Goal: Entertainment & Leisure: Consume media (video, audio)

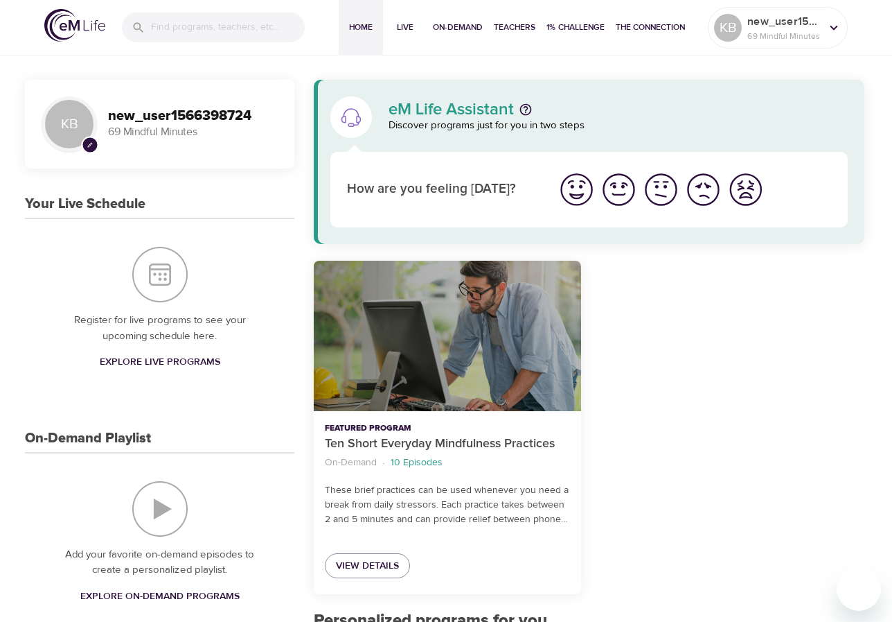
click at [496, 300] on div "Ten Short Everyday Mindfulness Practices" at bounding box center [447, 336] width 267 height 150
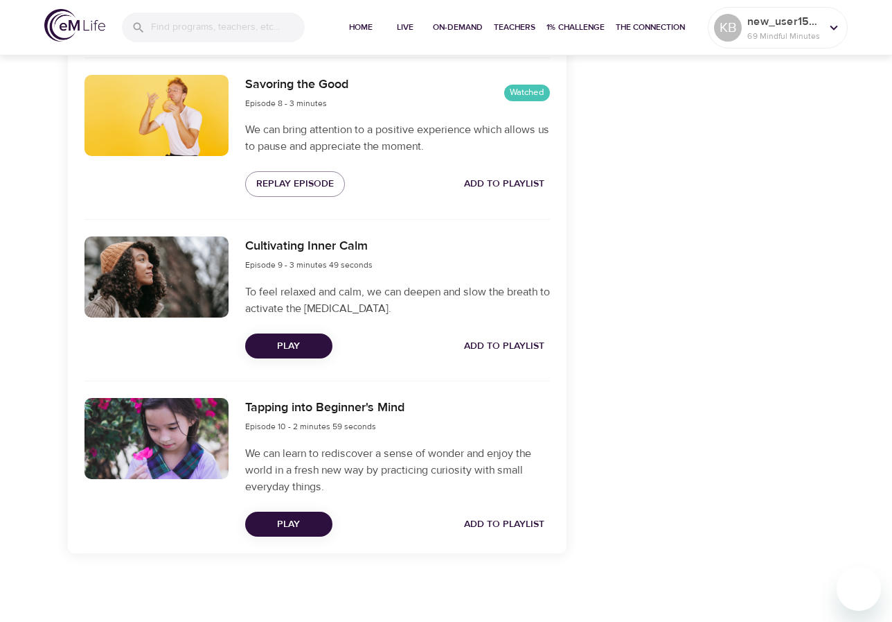
scroll to position [1737, 0]
click at [314, 335] on button "Play" at bounding box center [288, 346] width 87 height 26
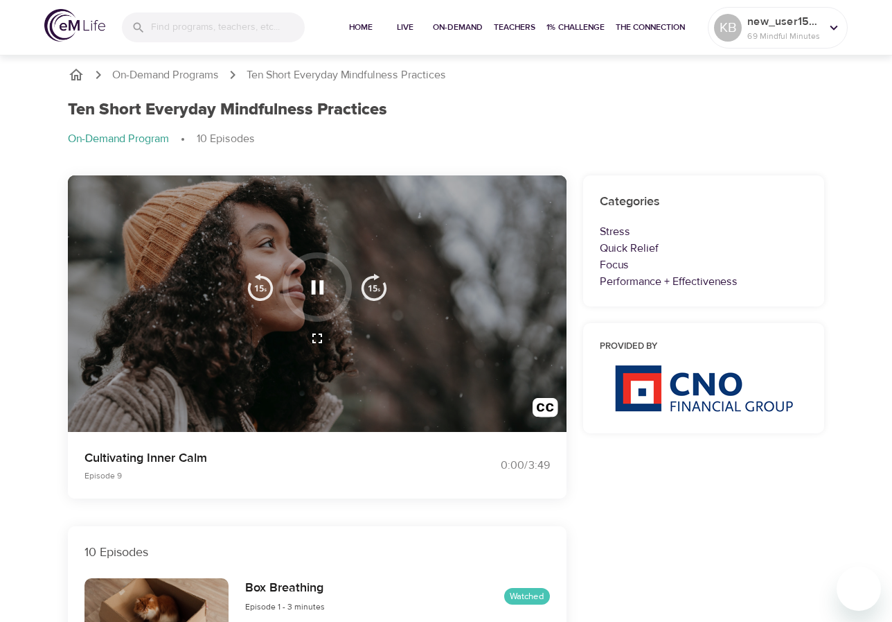
scroll to position [0, 0]
